Goal: Task Accomplishment & Management: Manage account settings

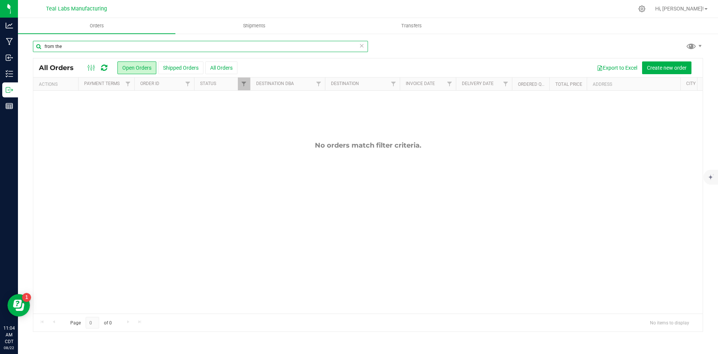
drag, startPoint x: 141, startPoint y: 47, endPoint x: 38, endPoint y: 45, distance: 102.5
click at [38, 45] on input "from the" at bounding box center [200, 46] width 335 height 11
type input "5550"
drag, startPoint x: 70, startPoint y: 48, endPoint x: 32, endPoint y: 51, distance: 38.6
click at [32, 51] on div "5550 All Orders Open Orders Shipped Orders All Orders Export to Excel Create ne…" at bounding box center [368, 186] width 700 height 306
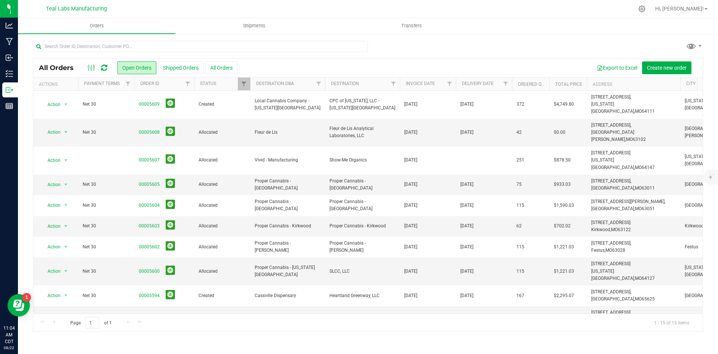
click at [564, 50] on div at bounding box center [368, 49] width 670 height 17
click at [176, 70] on button "Shipped Orders" at bounding box center [180, 67] width 45 height 13
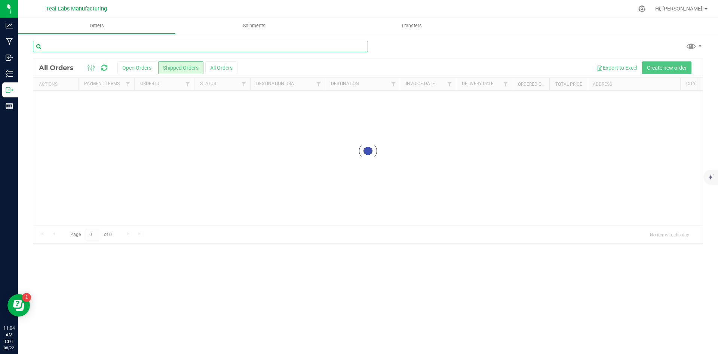
click at [163, 46] on input "text" at bounding box center [200, 46] width 335 height 11
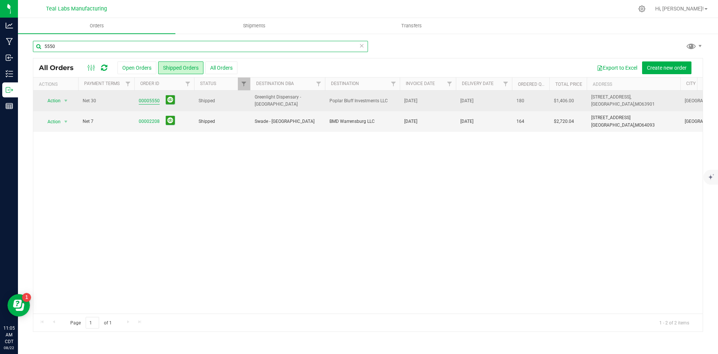
type input "5550"
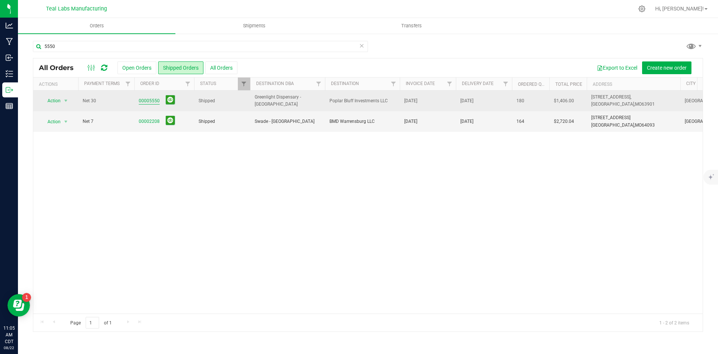
click at [146, 102] on link "00005550" at bounding box center [149, 100] width 21 height 7
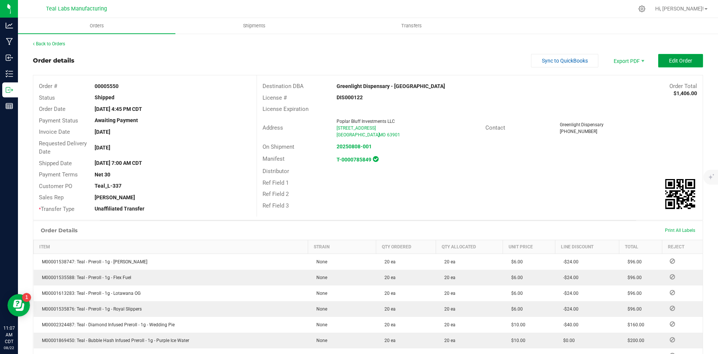
click at [661, 55] on button "Edit Order" at bounding box center [680, 60] width 45 height 13
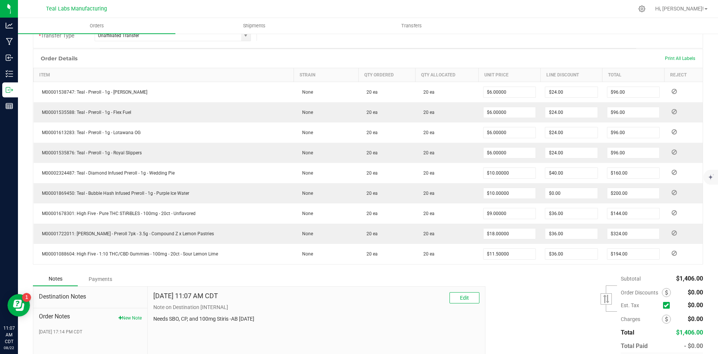
scroll to position [187, 0]
type input "$8.00000"
type input "$120.00"
click at [533, 306] on div "Subtotal $1,406.00 Est. Tax" at bounding box center [591, 318] width 223 height 95
click at [563, 301] on div "Subtotal $1,366.00 Est. Tax" at bounding box center [591, 318] width 223 height 95
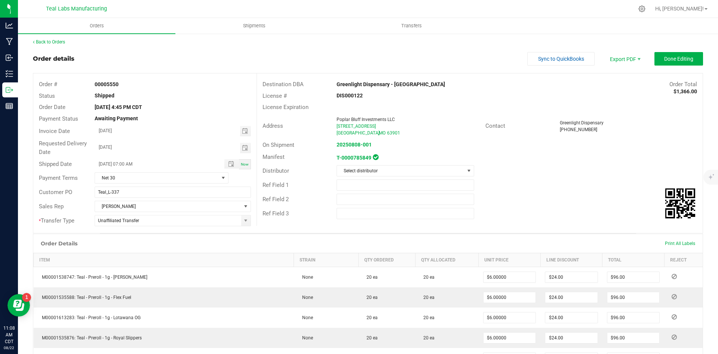
scroll to position [0, 0]
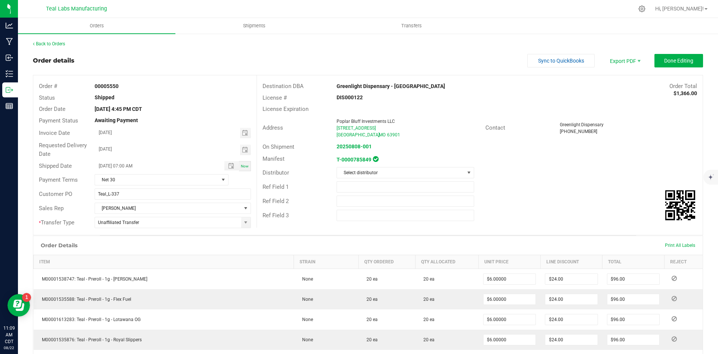
click at [584, 188] on div "Ref Field 1" at bounding box center [480, 187] width 446 height 14
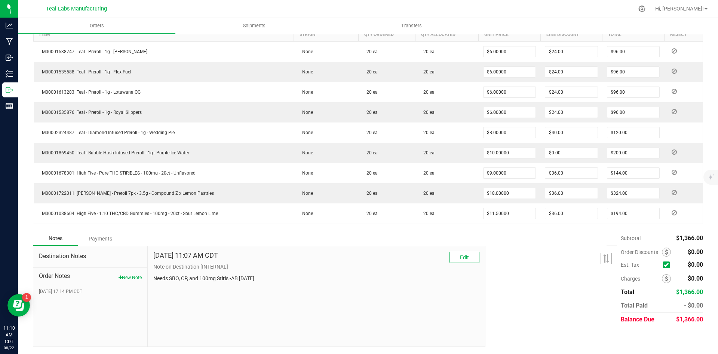
scroll to position [227, 0]
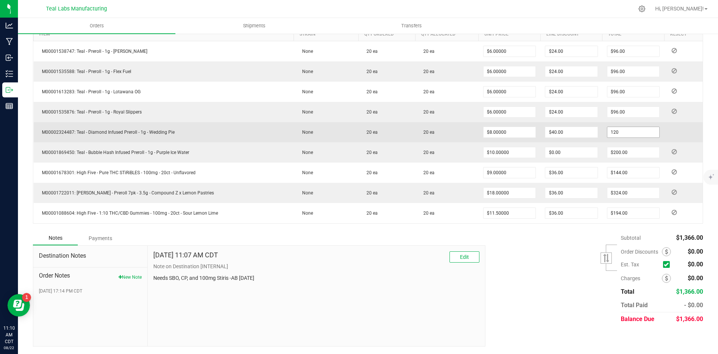
click at [626, 132] on input "120" at bounding box center [634, 132] width 52 height 10
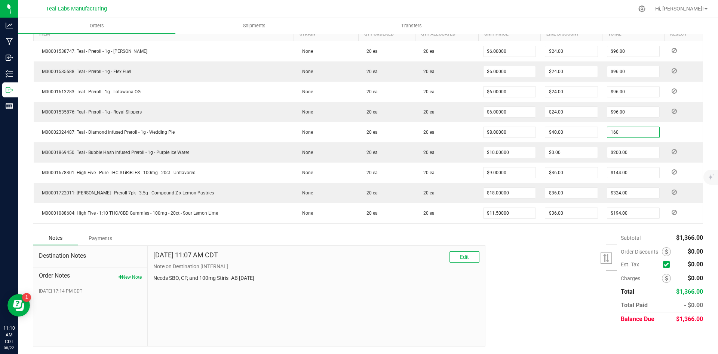
type input "160"
type input "$0.00"
type input "$160.00"
click at [540, 294] on div "Subtotal $1,366.00 Est. Tax" at bounding box center [591, 278] width 223 height 95
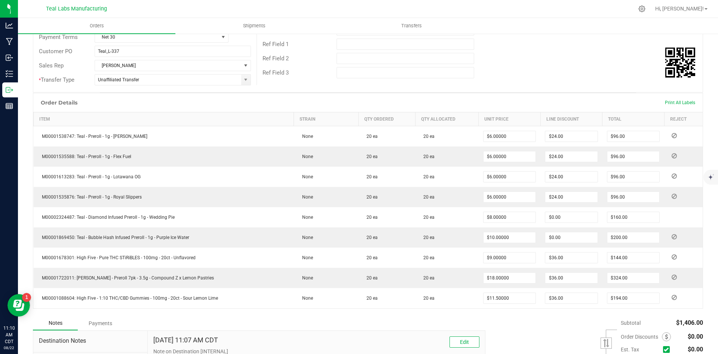
scroll to position [115, 0]
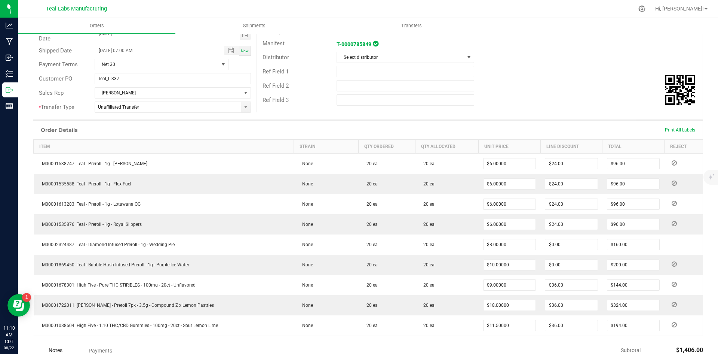
click at [576, 86] on div "Ref Field 2" at bounding box center [480, 86] width 446 height 14
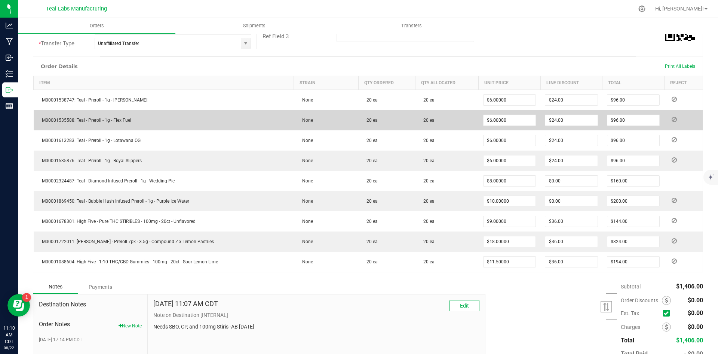
scroll to position [224, 0]
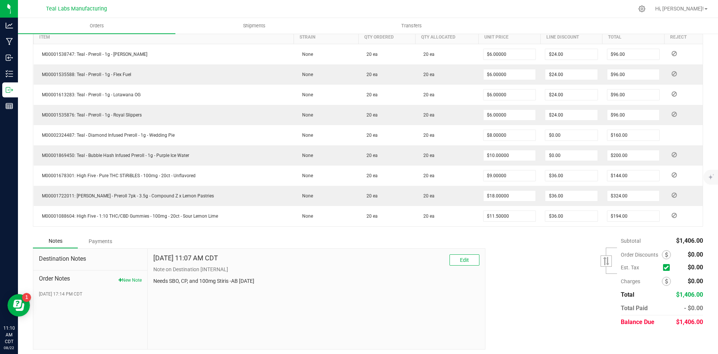
click at [551, 299] on div "Subtotal $1,406.00 Est. Tax" at bounding box center [591, 281] width 223 height 95
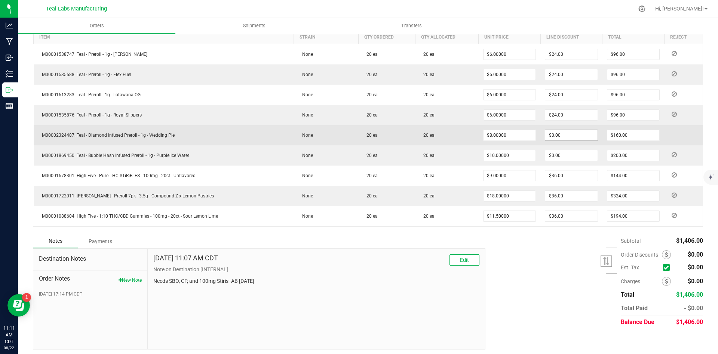
type input "0"
click at [573, 134] on input "0" at bounding box center [571, 135] width 52 height 10
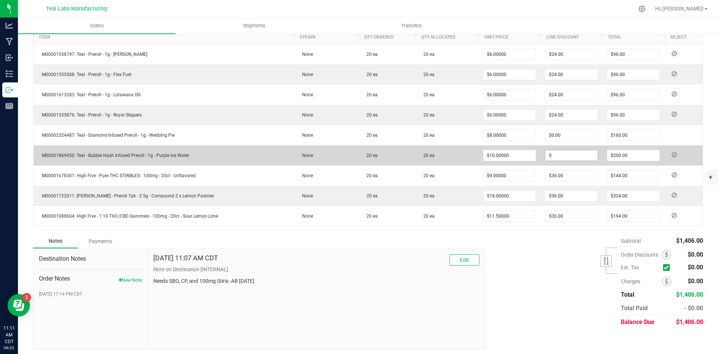
click at [563, 157] on input "0" at bounding box center [571, 155] width 52 height 10
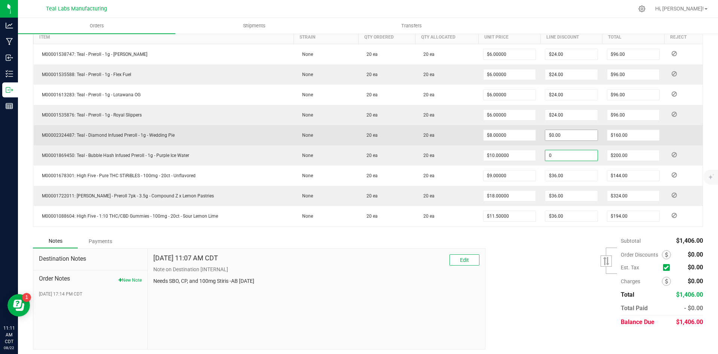
type input "$0.00"
click at [563, 137] on input "0" at bounding box center [571, 135] width 52 height 10
type input "20"
drag, startPoint x: 562, startPoint y: 132, endPoint x: 533, endPoint y: 132, distance: 28.1
click at [533, 132] on outbound-order-line-row "M00002324487: Teal - Diamond Infused Preroll - 1g - Wedding Pie None 20 ea 20 e…" at bounding box center [369, 135] width 670 height 20
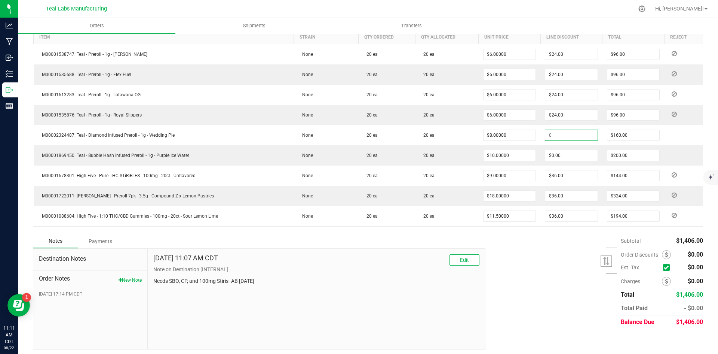
click at [556, 281] on div "Subtotal $1,406.00 Est. Tax" at bounding box center [591, 281] width 223 height 95
click at [520, 300] on div "Subtotal $1,406.00 Est. Tax" at bounding box center [591, 281] width 223 height 95
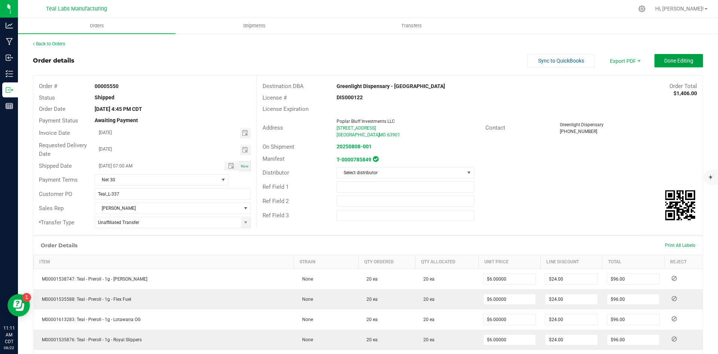
click at [676, 58] on span "Done Editing" at bounding box center [678, 61] width 29 height 6
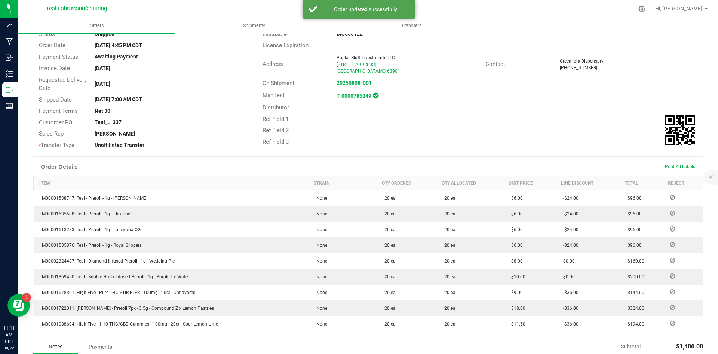
scroll to position [75, 0]
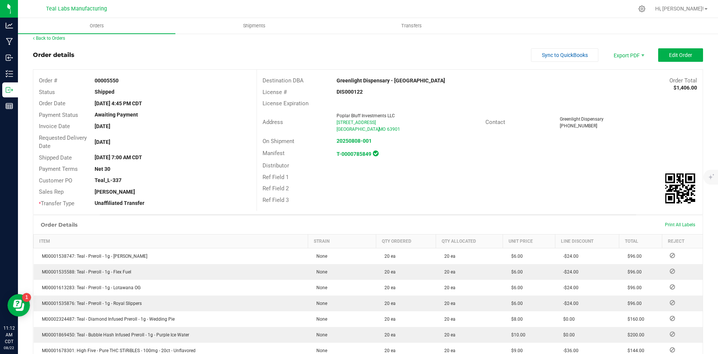
scroll to position [0, 0]
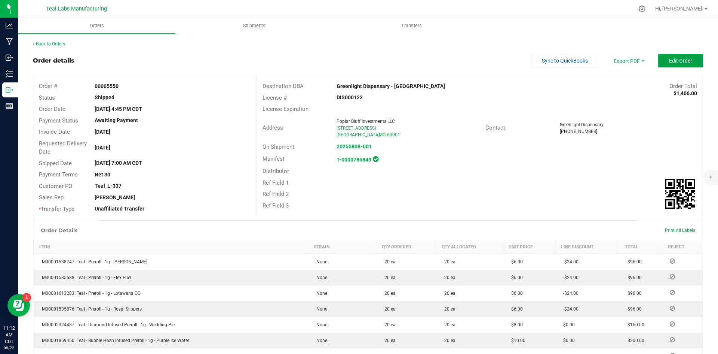
click at [669, 62] on span "Edit Order" at bounding box center [680, 61] width 23 height 6
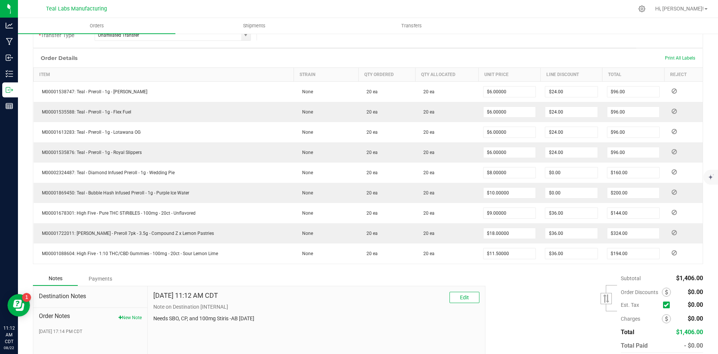
scroll to position [227, 0]
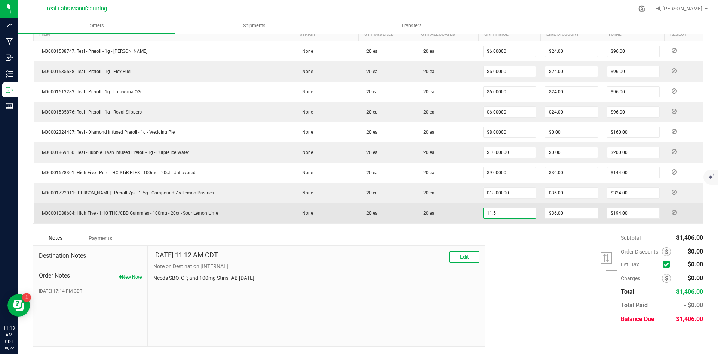
click at [511, 209] on input "11.5" at bounding box center [510, 213] width 52 height 10
type input "$7.20000"
type input "36"
type input "$108.00"
type input "36"
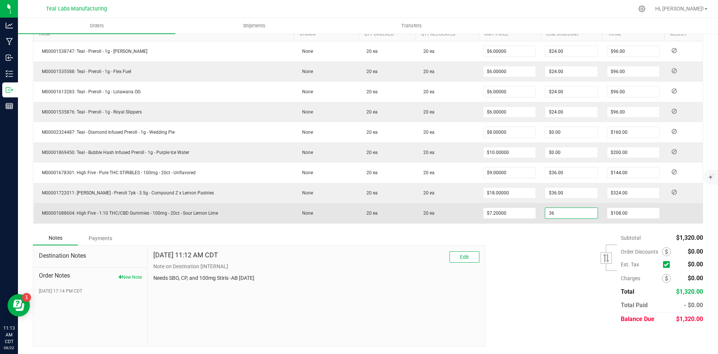
click at [565, 212] on input "36" at bounding box center [571, 213] width 52 height 10
type input "144"
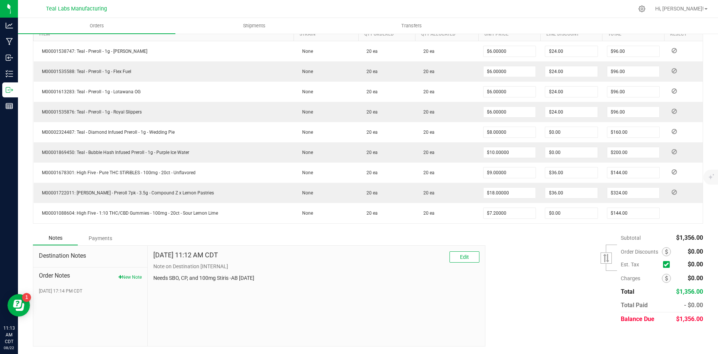
click at [545, 270] on div "Subtotal $1,356.00 Est. Tax" at bounding box center [591, 278] width 223 height 95
click at [567, 328] on div "Notes Payments Destination Notes Order Notes New Note [DATE] 17:14 PM CDT [DATE…" at bounding box center [368, 288] width 670 height 115
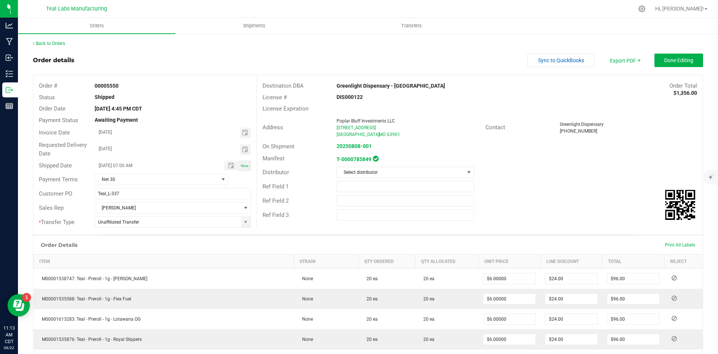
scroll to position [0, 0]
click at [679, 63] on span "Done Editing" at bounding box center [678, 61] width 29 height 6
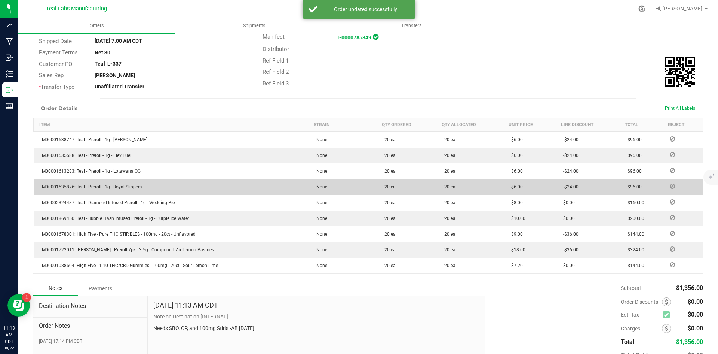
scroll to position [172, 0]
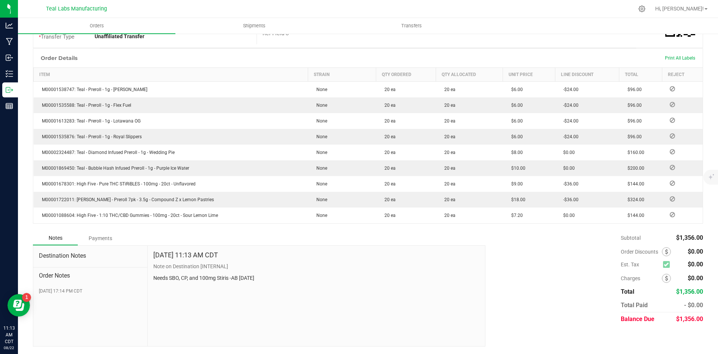
click at [542, 291] on div "Subtotal $1,356.00 Est. Tax $0.00" at bounding box center [591, 278] width 223 height 95
click at [546, 294] on div "Subtotal $1,356.00 Est. Tax $0.00" at bounding box center [591, 278] width 223 height 95
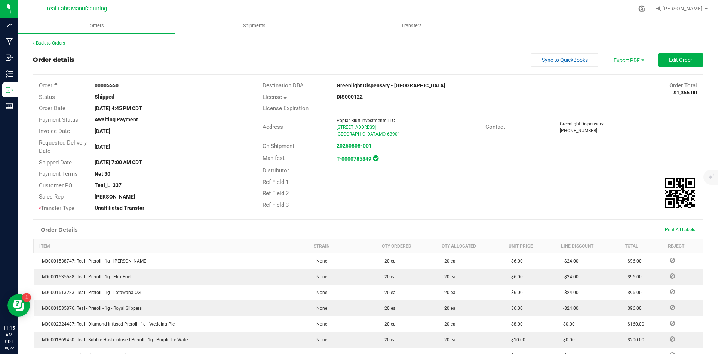
scroll to position [0, 0]
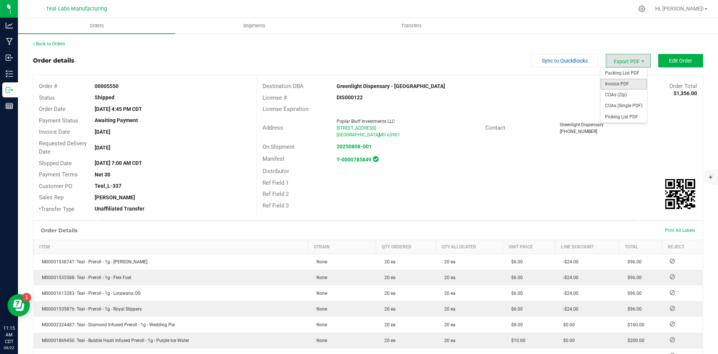
click at [625, 80] on span "Invoice PDF" at bounding box center [624, 84] width 46 height 11
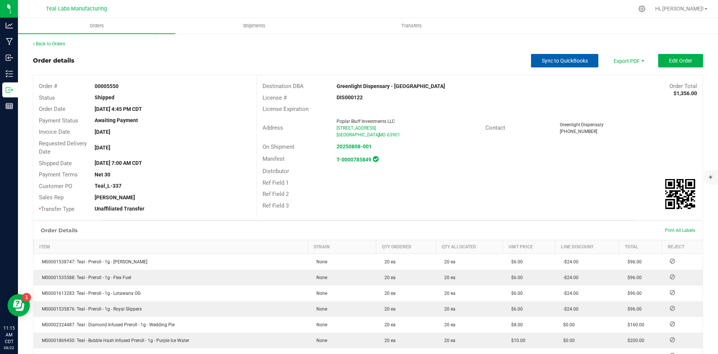
click at [542, 58] on span "Sync to QuickBooks" at bounding box center [565, 61] width 46 height 6
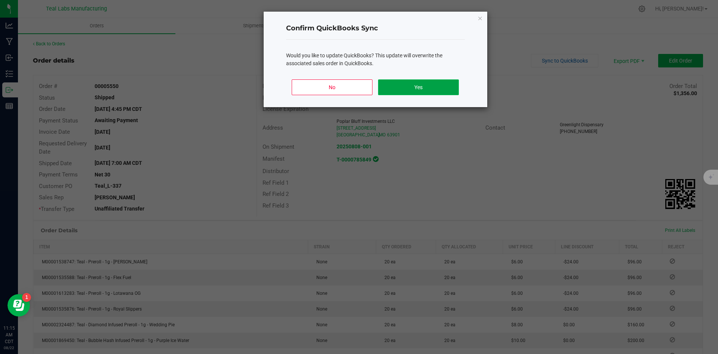
click at [444, 81] on button "Yes" at bounding box center [418, 87] width 80 height 16
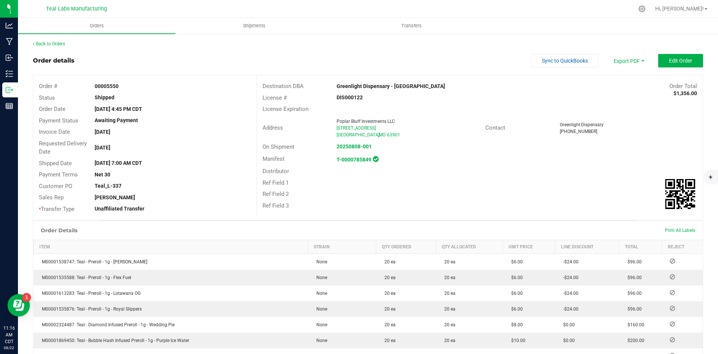
click at [481, 58] on div "Order details Sync to QuickBooks Export PDF Edit Order" at bounding box center [368, 60] width 670 height 13
click at [468, 91] on div "Destination DBA Greenlight Dispensary - Poplar Bluff Order Total $1,356.00" at bounding box center [480, 86] width 446 height 12
click at [572, 53] on div "Back to Orders Order details Sync to QuickBooks Export PDF Edit Order Order # 0…" at bounding box center [368, 279] width 670 height 478
click at [570, 62] on span "Sync to QuickBooks" at bounding box center [565, 61] width 46 height 6
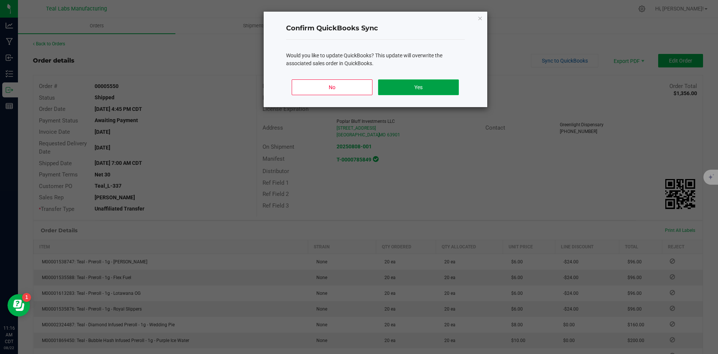
click at [431, 88] on button "Yes" at bounding box center [418, 87] width 80 height 16
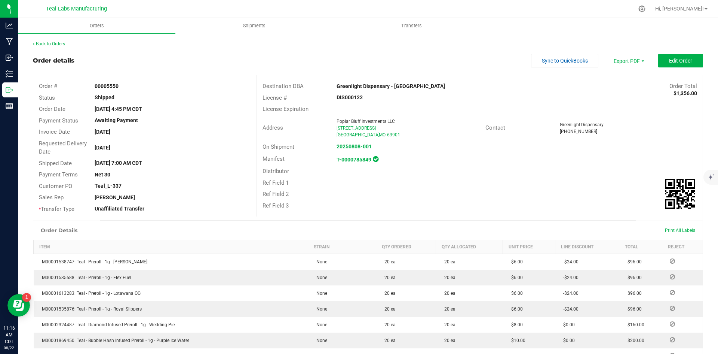
click at [53, 44] on link "Back to Orders" at bounding box center [49, 43] width 32 height 5
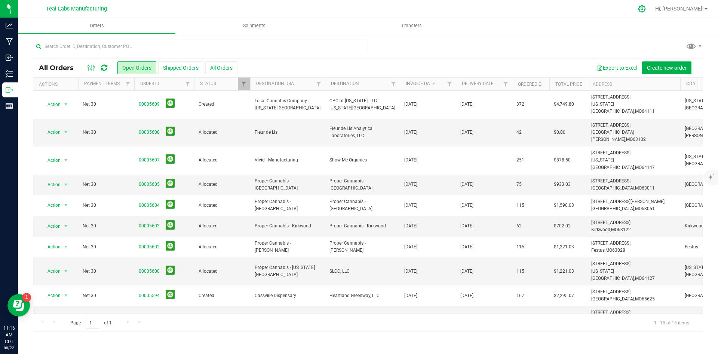
click at [648, 9] on div at bounding box center [642, 9] width 10 height 8
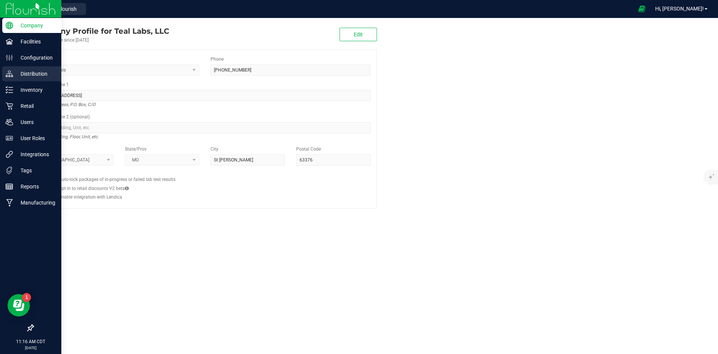
click at [43, 73] on p "Distribution" at bounding box center [35, 73] width 45 height 9
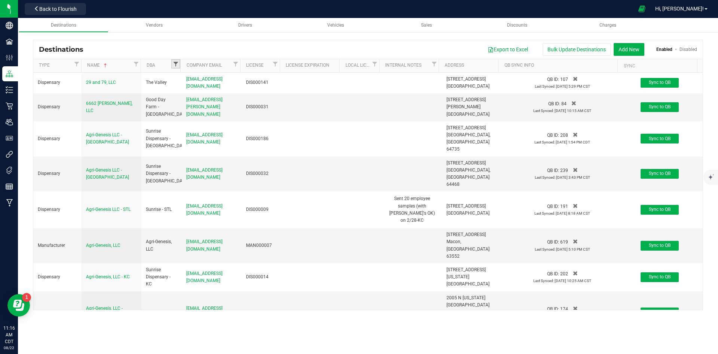
click at [177, 63] on span "Filter" at bounding box center [176, 64] width 6 height 6
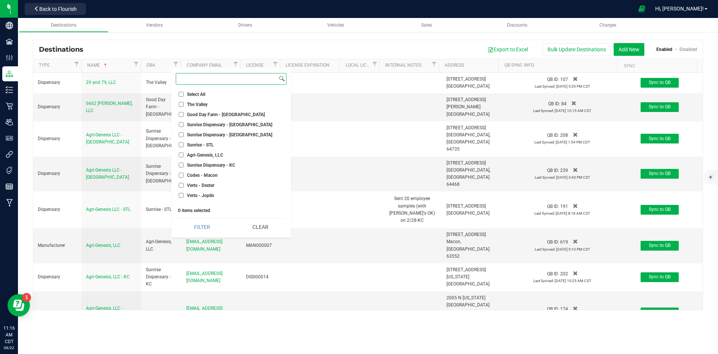
click at [221, 81] on input at bounding box center [226, 78] width 101 height 11
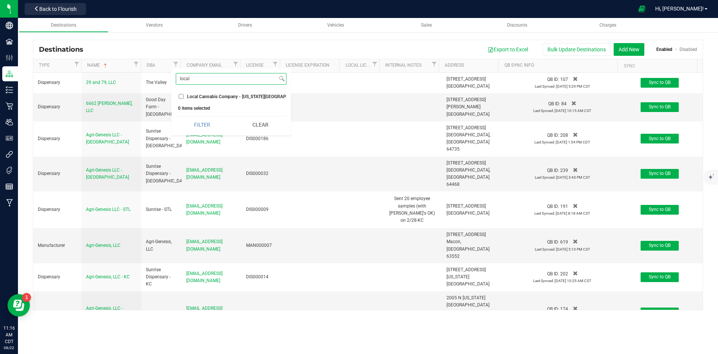
type input "local"
click at [181, 97] on input "Local Cannabis Company - [US_STATE][GEOGRAPHIC_DATA]" at bounding box center [181, 96] width 5 height 5
click at [195, 124] on button "Filter" at bounding box center [202, 124] width 53 height 16
checkbox input "true"
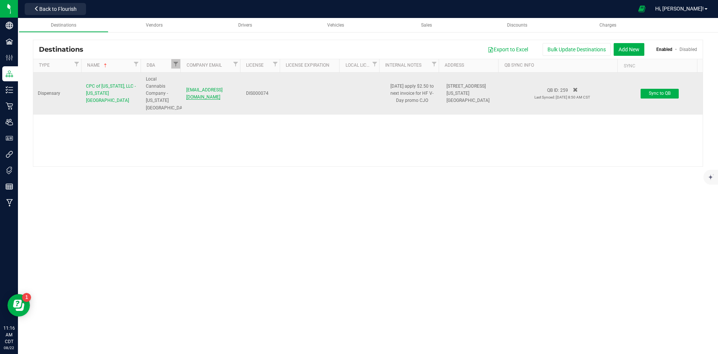
click at [205, 89] on span "[EMAIL_ADDRESS][DOMAIN_NAME]" at bounding box center [204, 93] width 36 height 12
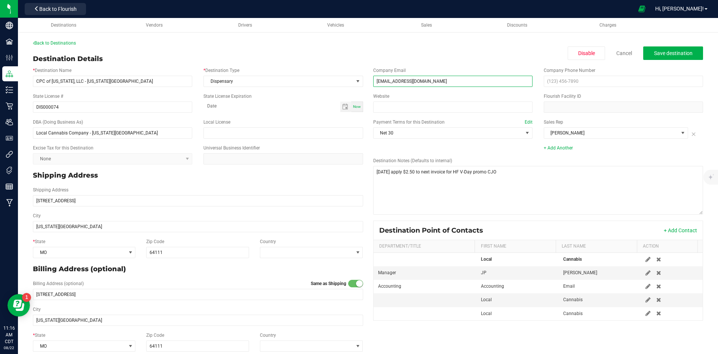
drag, startPoint x: 437, startPoint y: 80, endPoint x: 368, endPoint y: 83, distance: 68.5
click at [368, 83] on div "Company Email [EMAIL_ADDRESS][DOMAIN_NAME]" at bounding box center [453, 77] width 171 height 20
click at [66, 42] on link "Back to Destinations" at bounding box center [54, 42] width 43 height 5
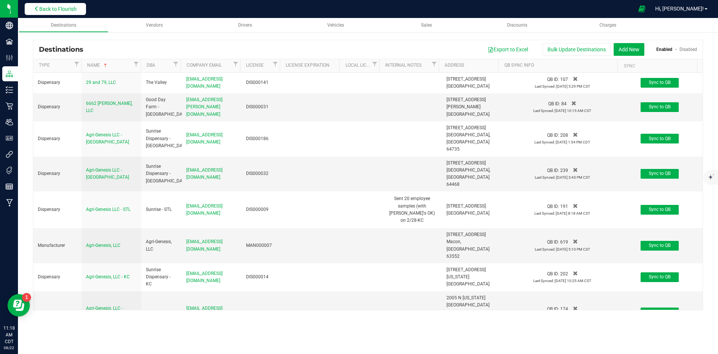
click at [63, 6] on span "Back to Flourish" at bounding box center [57, 9] width 37 height 6
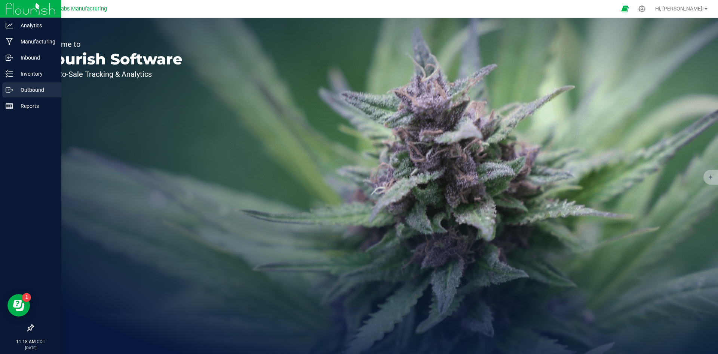
click at [21, 89] on p "Outbound" at bounding box center [35, 89] width 45 height 9
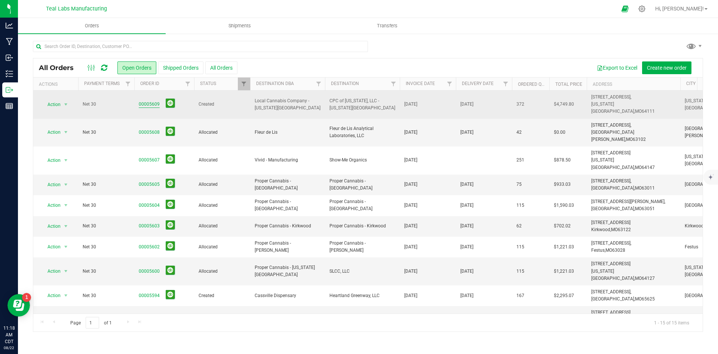
click at [147, 101] on link "00005609" at bounding box center [149, 104] width 21 height 7
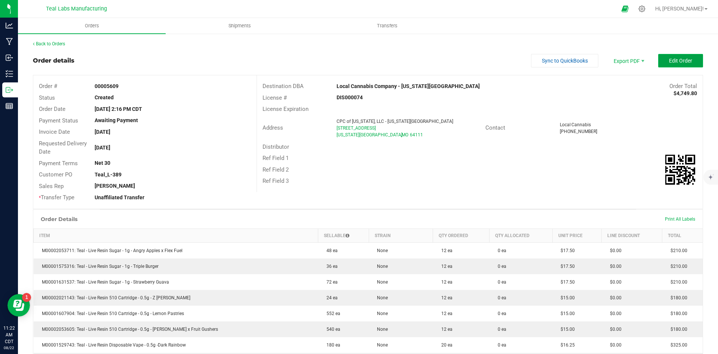
click at [670, 57] on button "Edit Order" at bounding box center [680, 60] width 45 height 13
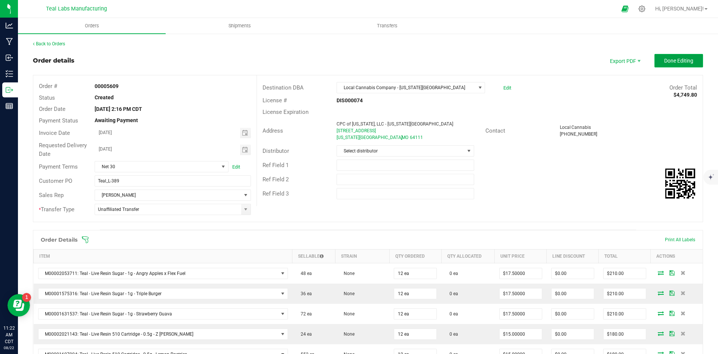
click at [670, 57] on button "Done Editing" at bounding box center [679, 60] width 49 height 13
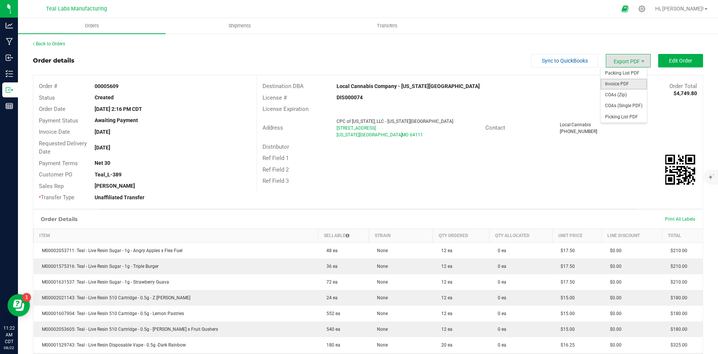
click at [625, 83] on span "Invoice PDF" at bounding box center [624, 84] width 46 height 11
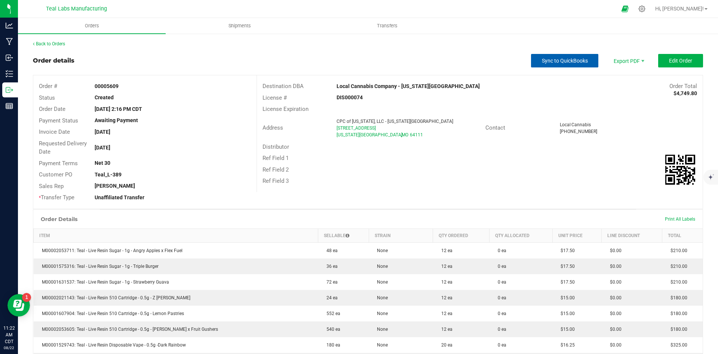
click at [541, 56] on button "Sync to QuickBooks" at bounding box center [564, 60] width 67 height 13
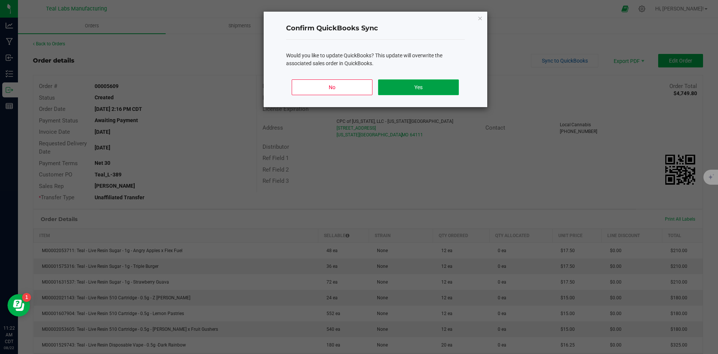
click at [437, 91] on button "Yes" at bounding box center [418, 87] width 80 height 16
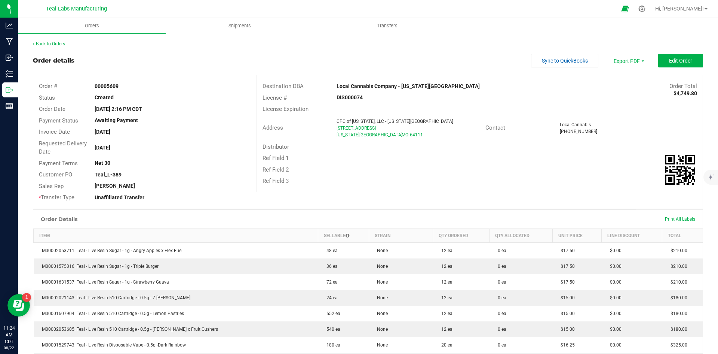
click at [429, 158] on div at bounding box center [405, 158] width 149 height 0
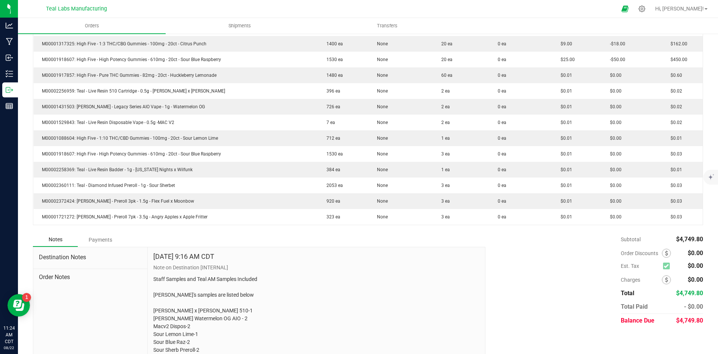
scroll to position [471, 0]
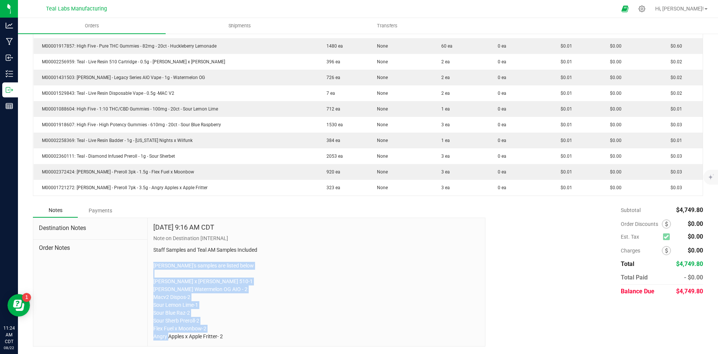
drag, startPoint x: 226, startPoint y: 337, endPoint x: 153, endPoint y: 263, distance: 104.5
click at [153, 263] on p "Staff Samples and Teal AM Samples Included [PERSON_NAME]'s samples are listed b…" at bounding box center [316, 293] width 326 height 94
copy p "[PERSON_NAME]'s samples are listed below [PERSON_NAME] x [PERSON_NAME] 510-1 [P…"
click at [290, 291] on p "Staff Samples and Teal AM Samples Included [PERSON_NAME]'s samples are listed b…" at bounding box center [316, 293] width 326 height 94
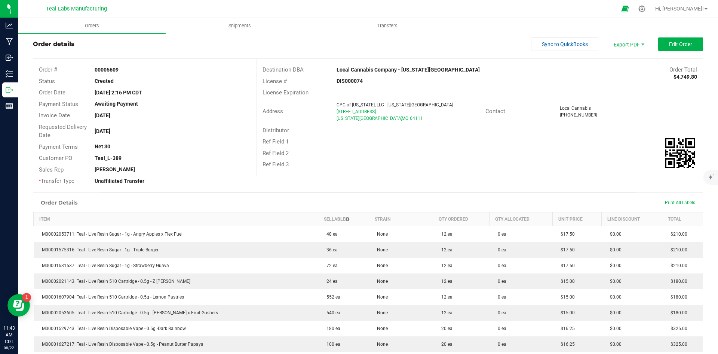
scroll to position [0, 0]
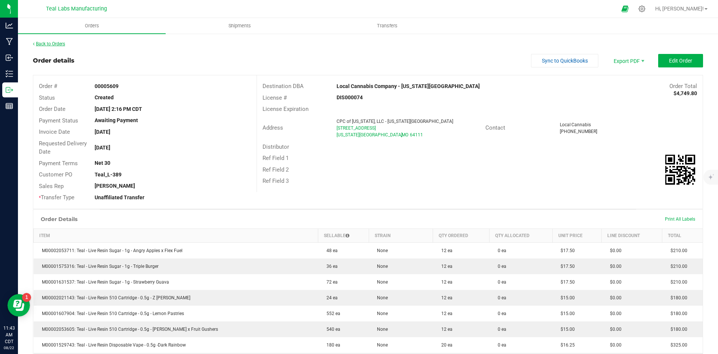
click at [58, 42] on link "Back to Orders" at bounding box center [49, 43] width 32 height 5
